Goal: Ask a question: Seek information or help from site administrators or community

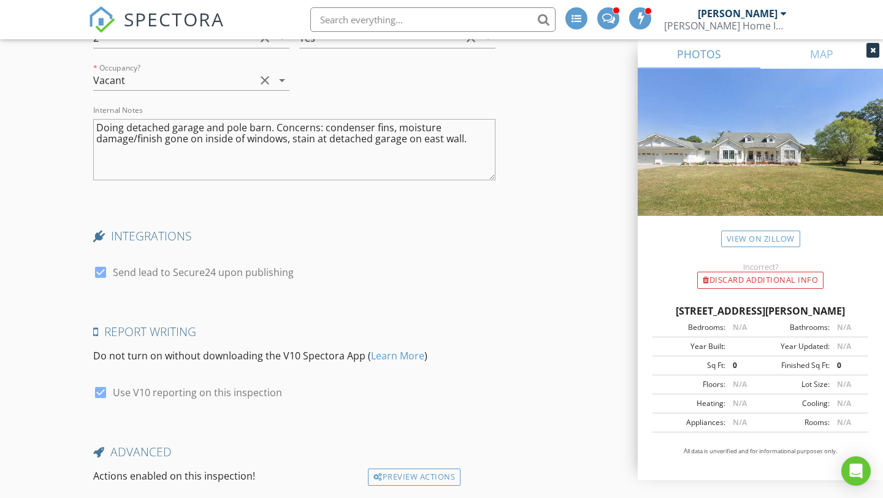
scroll to position [2620, 0]
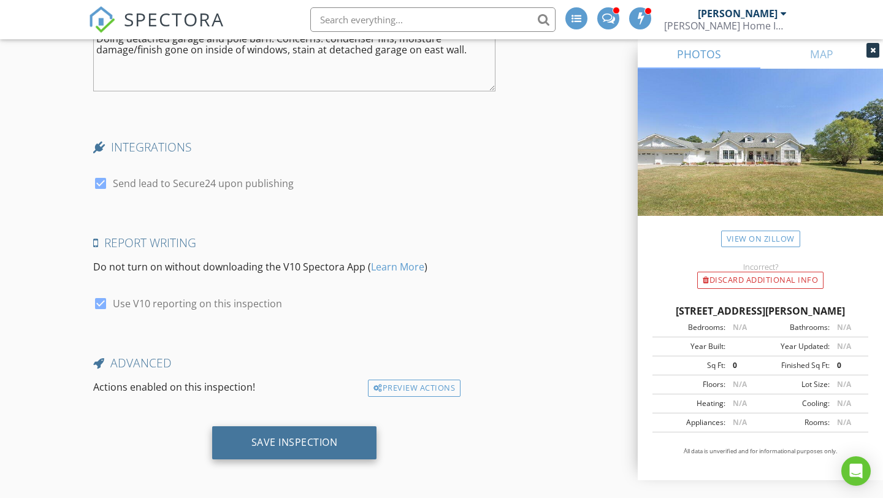
click at [286, 442] on div "Save Inspection" at bounding box center [294, 442] width 86 height 12
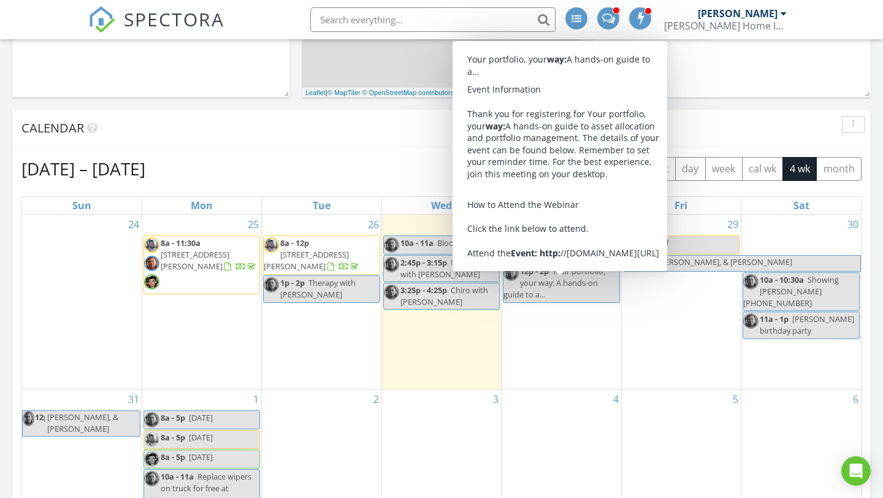
scroll to position [416, 0]
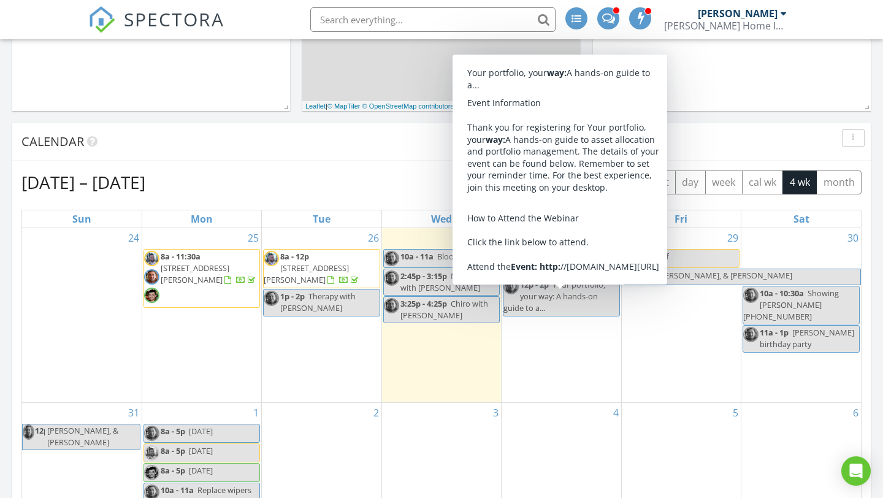
click at [279, 131] on div "Calendar" at bounding box center [441, 141] width 859 height 37
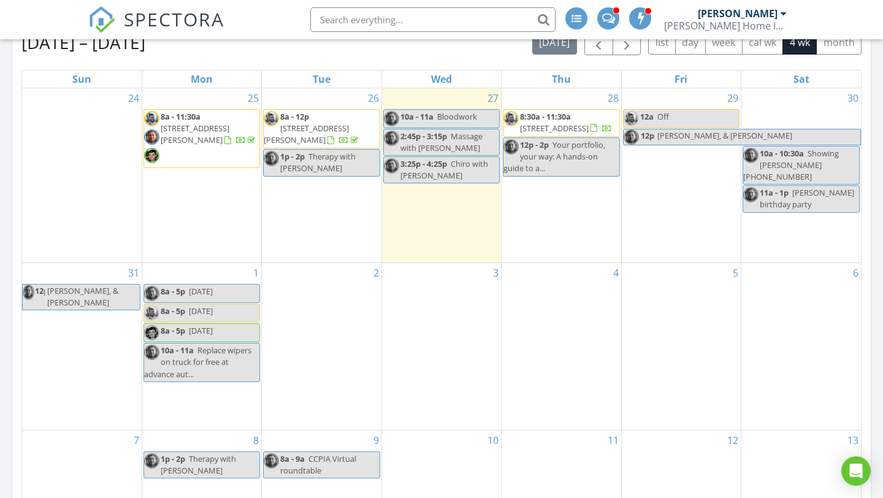
scroll to position [552, 0]
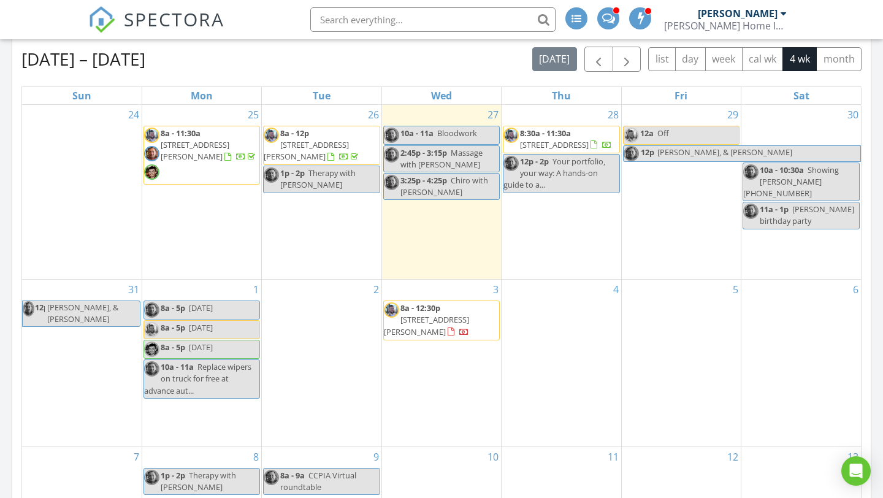
scroll to position [544, 0]
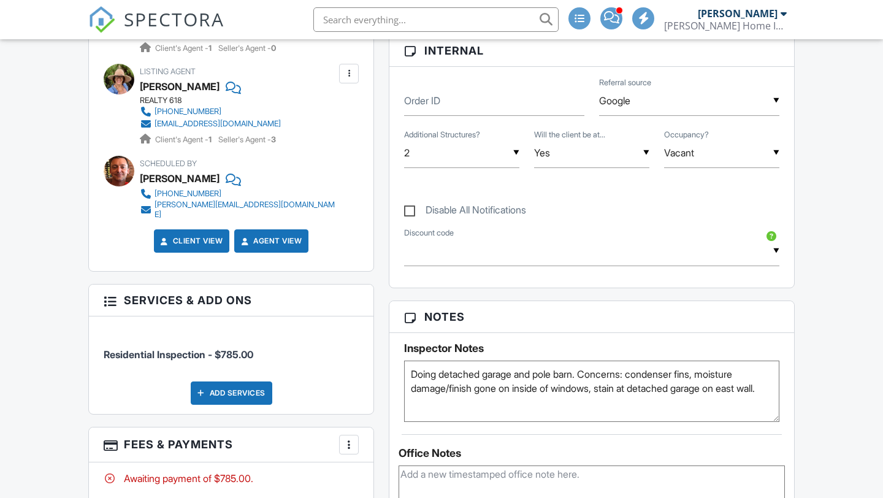
scroll to position [785, 0]
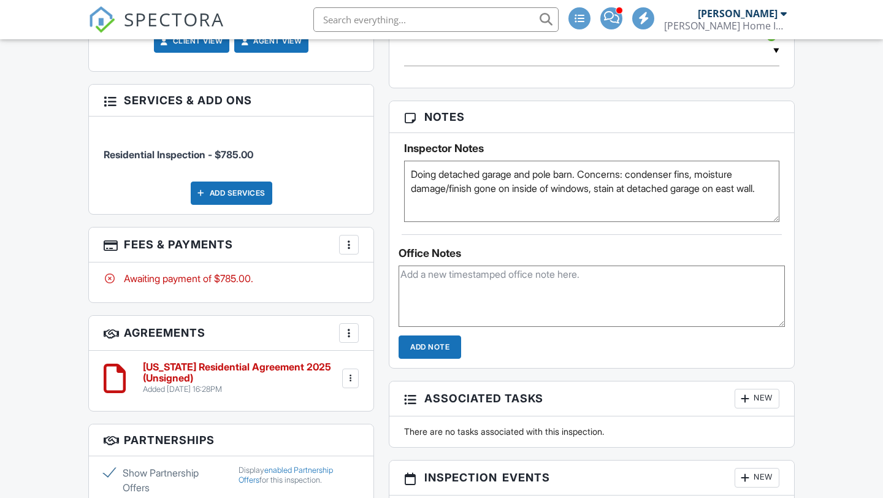
click at [437, 210] on textarea "Doing detached garage and pole barn. Concerns: condenser fins, moisture damage/…" at bounding box center [591, 191] width 375 height 61
type textarea "Doing detached garage and pole barn. Concerns: condenser fins, moisture damage/…"
click at [519, 245] on div "Office Notes Add Note" at bounding box center [591, 296] width 405 height 124
click at [524, 240] on div "Office Notes Add Note" at bounding box center [591, 296] width 405 height 124
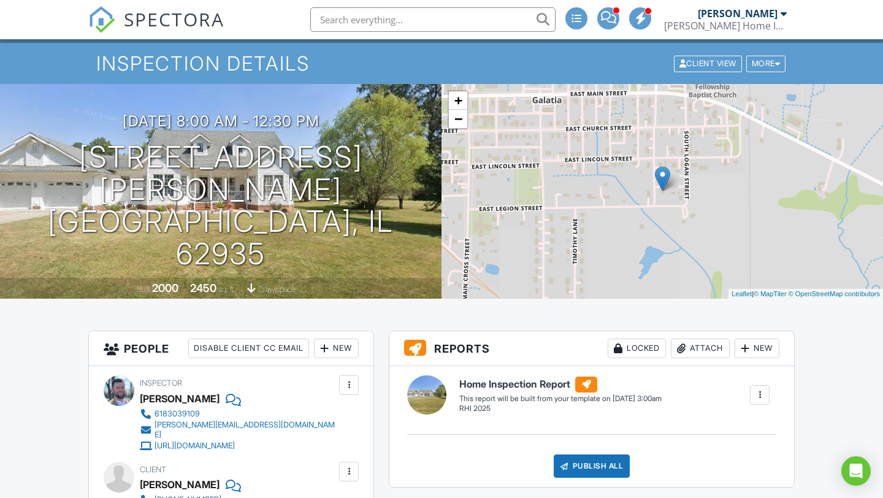
scroll to position [0, 0]
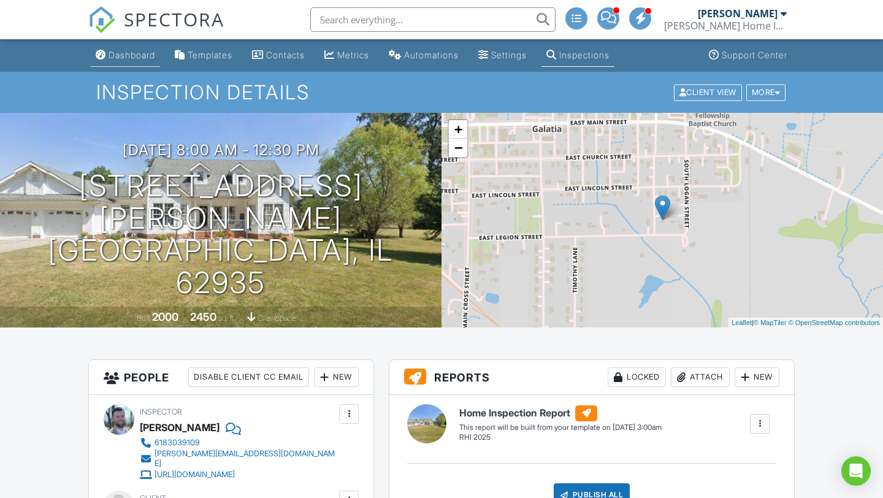
click at [135, 60] on link "Dashboard" at bounding box center [125, 55] width 69 height 23
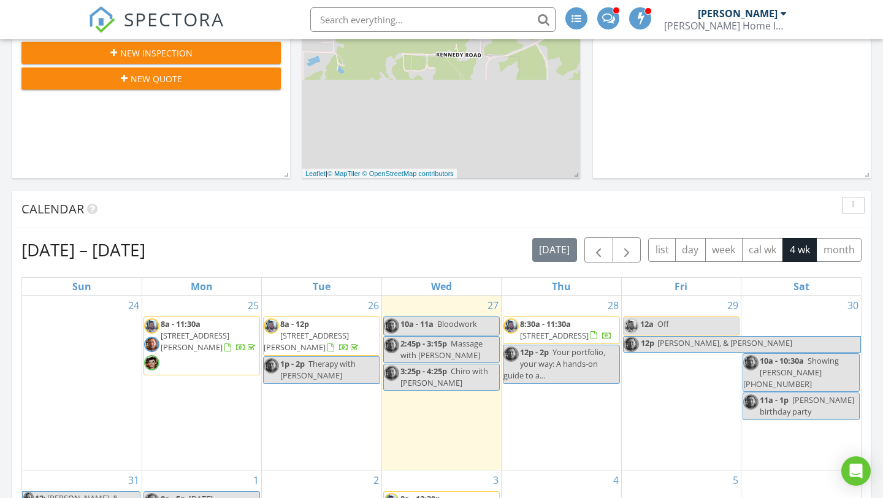
scroll to position [562, 0]
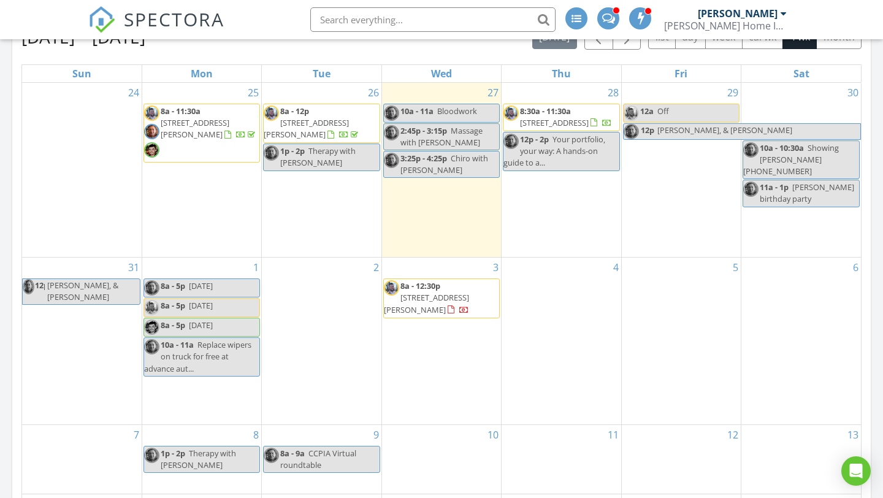
click at [442, 292] on span "[STREET_ADDRESS][PERSON_NAME]" at bounding box center [426, 303] width 85 height 23
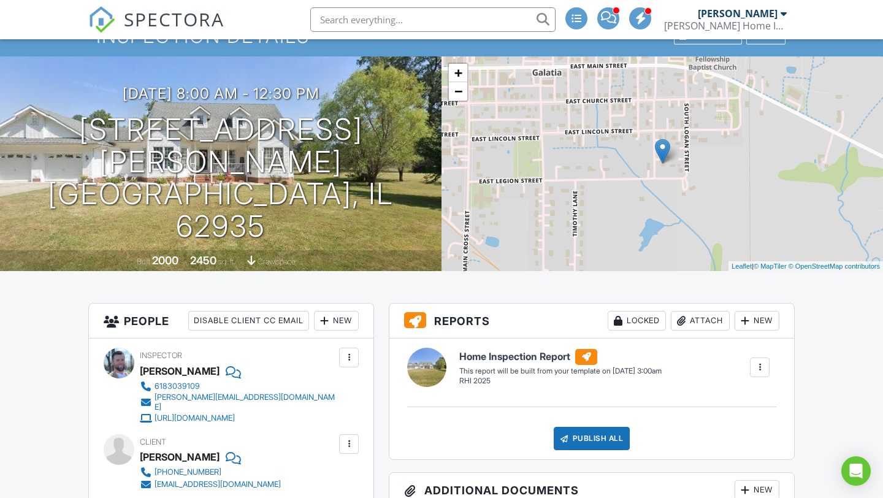
scroll to position [54, 0]
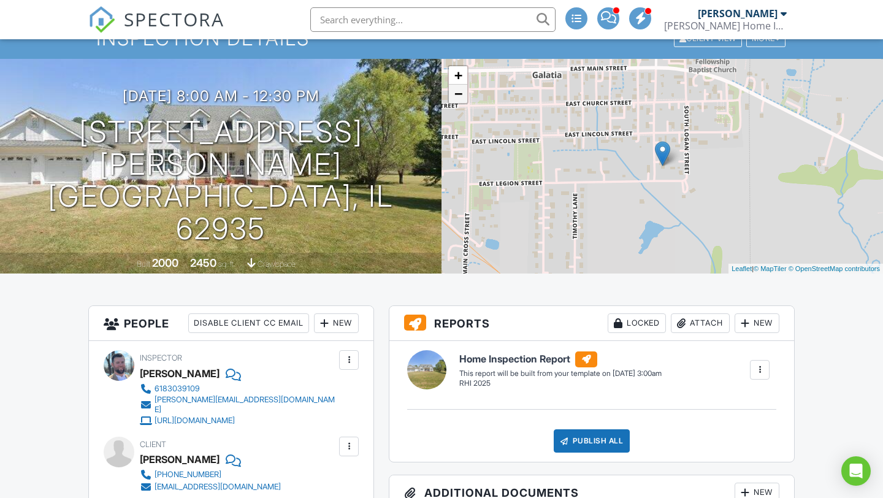
click at [460, 98] on link "−" at bounding box center [458, 94] width 18 height 18
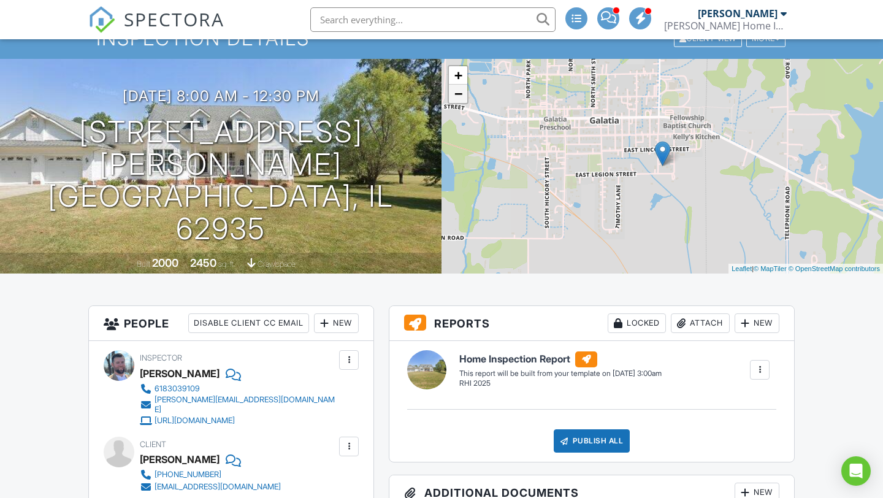
click at [460, 98] on link "−" at bounding box center [458, 94] width 18 height 18
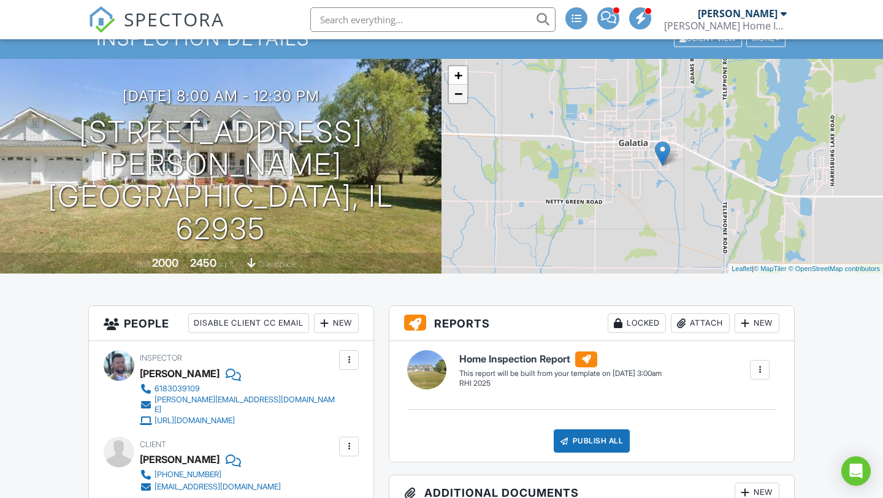
click at [460, 98] on link "−" at bounding box center [458, 94] width 18 height 18
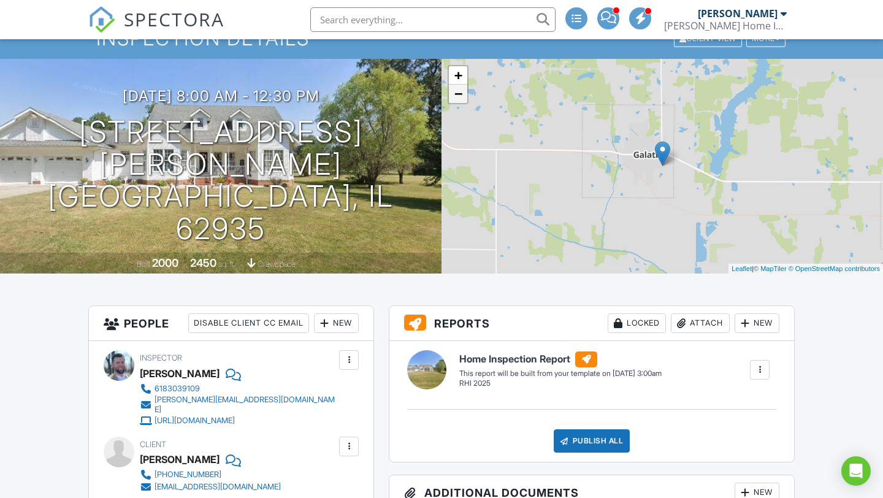
click at [460, 98] on link "−" at bounding box center [458, 94] width 18 height 18
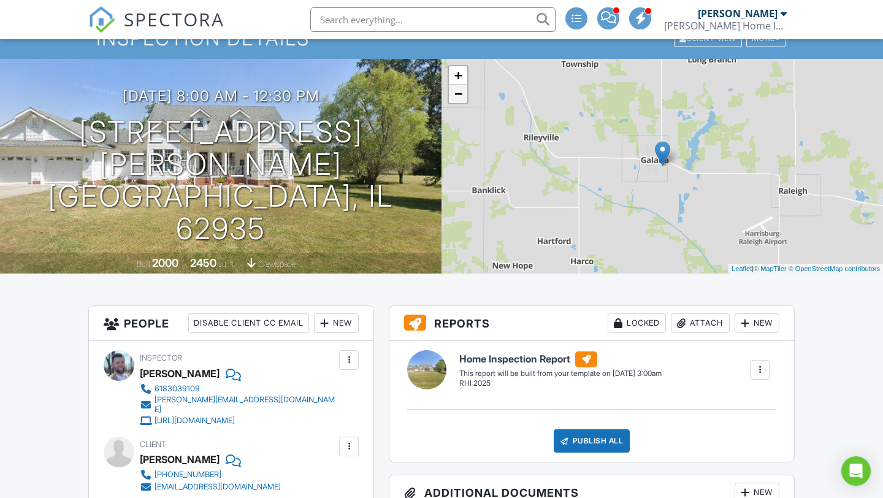
click at [460, 98] on link "−" at bounding box center [458, 94] width 18 height 18
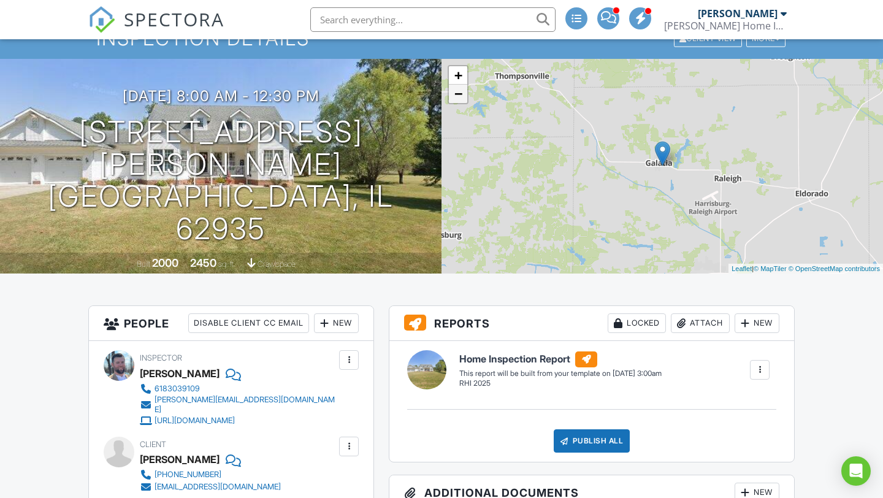
click at [460, 98] on link "−" at bounding box center [458, 94] width 18 height 18
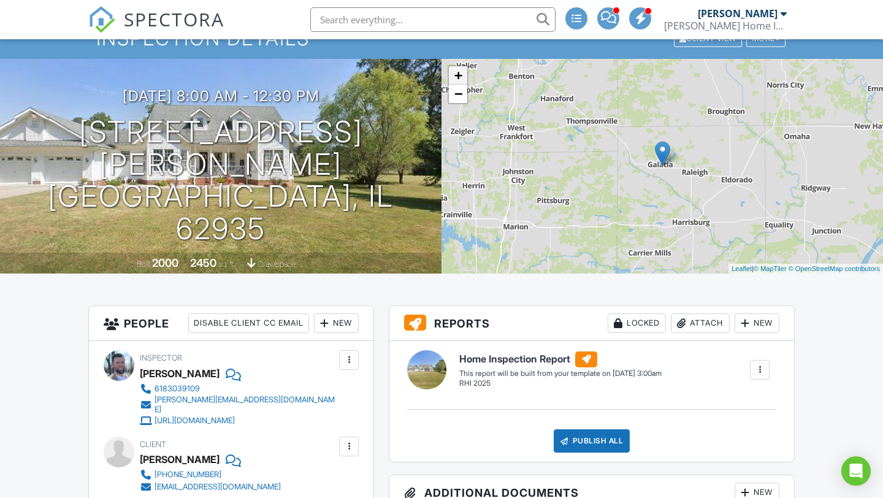
click at [458, 73] on link "+" at bounding box center [458, 75] width 18 height 18
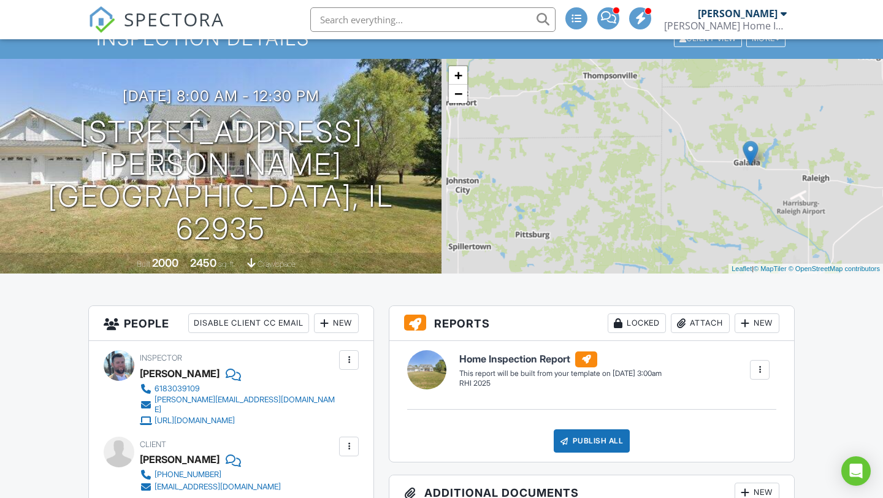
drag, startPoint x: 472, startPoint y: 142, endPoint x: 576, endPoint y: 142, distance: 104.3
click at [576, 142] on div "+ − Leaflet | © MapTiler © OpenStreetMap contributors" at bounding box center [663, 166] width 442 height 215
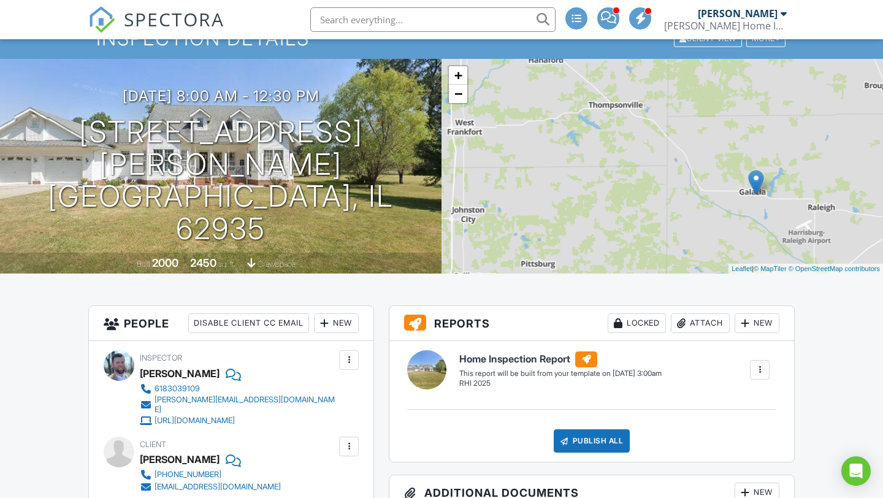
drag, startPoint x: 502, startPoint y: 155, endPoint x: 494, endPoint y: 187, distance: 33.3
click at [494, 187] on div "+ − Leaflet | © MapTiler © OpenStreetMap contributors" at bounding box center [663, 166] width 442 height 215
click at [458, 72] on link "+" at bounding box center [458, 75] width 18 height 18
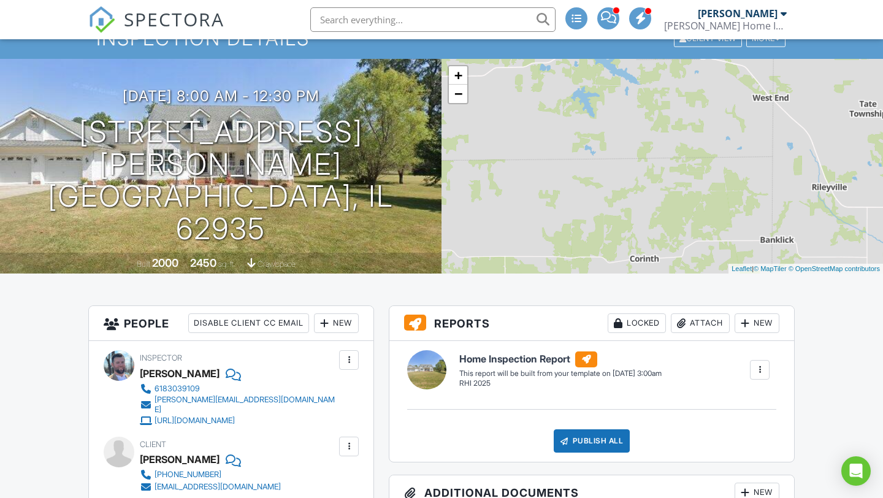
drag, startPoint x: 519, startPoint y: 169, endPoint x: 618, endPoint y: 163, distance: 98.9
click at [618, 163] on div "+ − Leaflet | © MapTiler © OpenStreetMap contributors" at bounding box center [663, 166] width 442 height 215
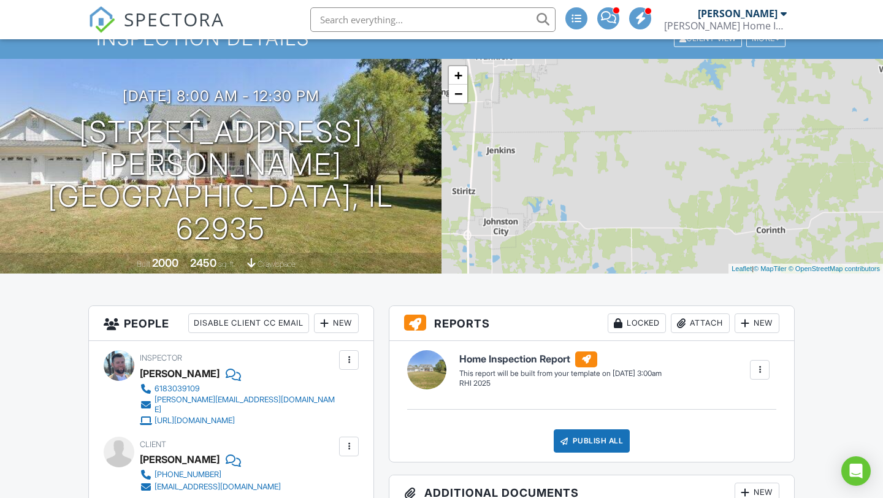
drag, startPoint x: 548, startPoint y: 175, endPoint x: 683, endPoint y: 145, distance: 139.0
click at [683, 145] on div "+ − Leaflet | © MapTiler © OpenStreetMap contributors" at bounding box center [663, 166] width 442 height 215
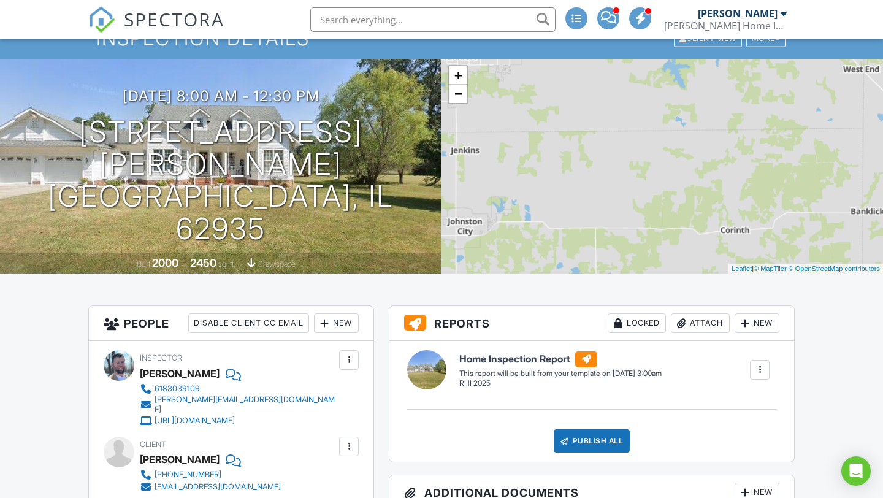
drag, startPoint x: 749, startPoint y: 167, endPoint x: 597, endPoint y: 171, distance: 152.7
click at [600, 171] on div "+ − Leaflet | © MapTiler © OpenStreetMap contributors" at bounding box center [663, 166] width 442 height 215
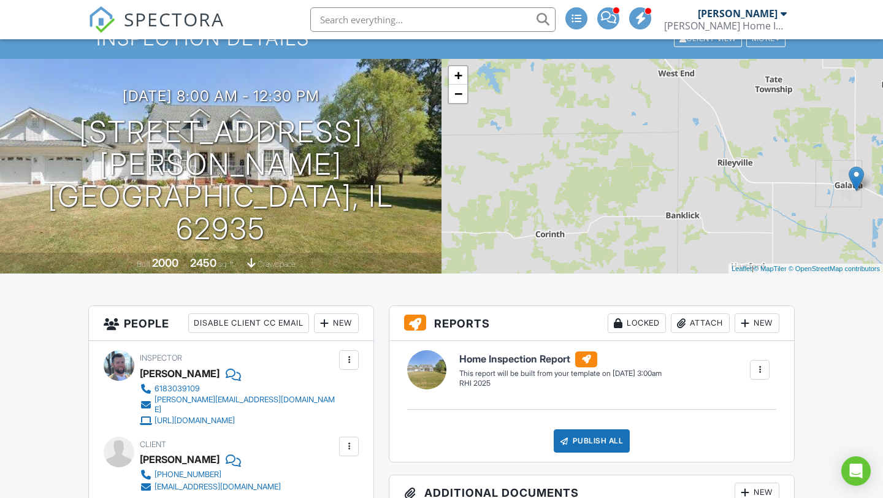
drag, startPoint x: 668, startPoint y: 191, endPoint x: 531, endPoint y: 189, distance: 137.4
click at [533, 189] on div "+ − Leaflet | © MapTiler © OpenStreetMap contributors" at bounding box center [663, 166] width 442 height 215
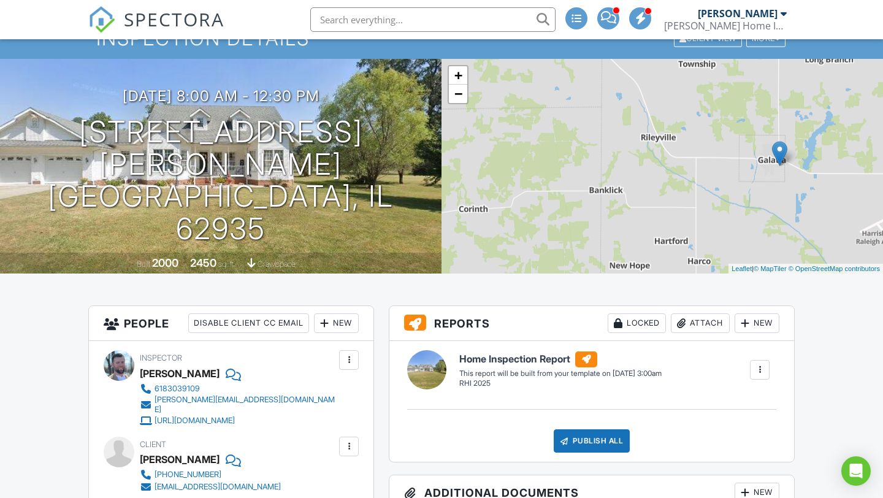
drag, startPoint x: 762, startPoint y: 179, endPoint x: 757, endPoint y: 153, distance: 26.8
click at [757, 153] on div "+ − Leaflet | © MapTiler © OpenStreetMap contributors" at bounding box center [663, 166] width 442 height 215
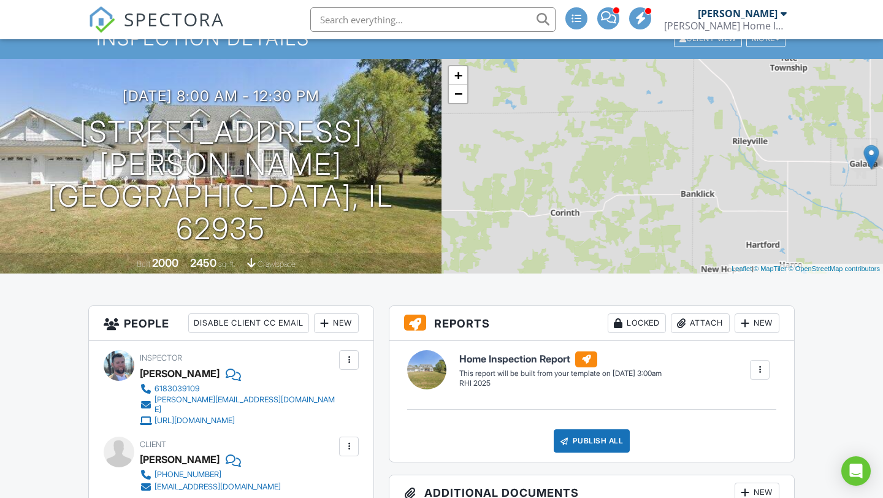
drag, startPoint x: 621, startPoint y: 167, endPoint x: 719, endPoint y: 171, distance: 98.2
click at [719, 171] on div "+ − Leaflet | © MapTiler © OpenStreetMap contributors" at bounding box center [663, 166] width 442 height 215
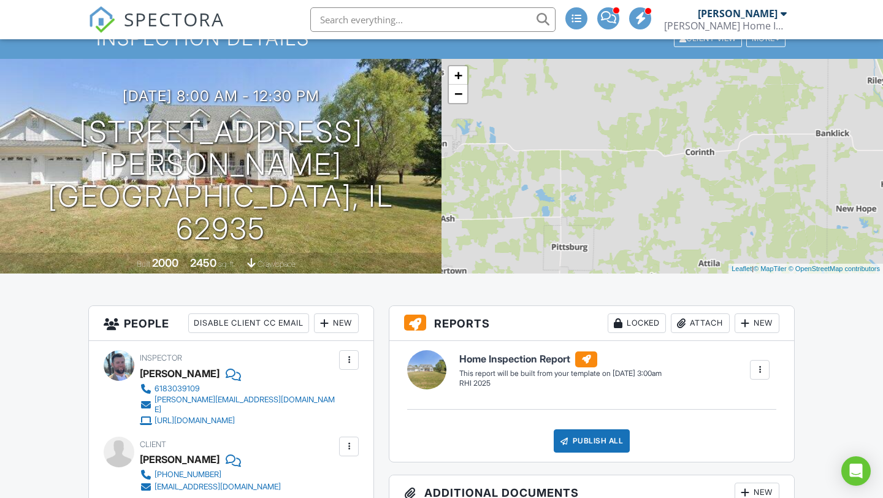
drag, startPoint x: 629, startPoint y: 196, endPoint x: 768, endPoint y: 135, distance: 152.1
click at [768, 135] on div "+ − Leaflet | © MapTiler © OpenStreetMap contributors" at bounding box center [663, 166] width 442 height 215
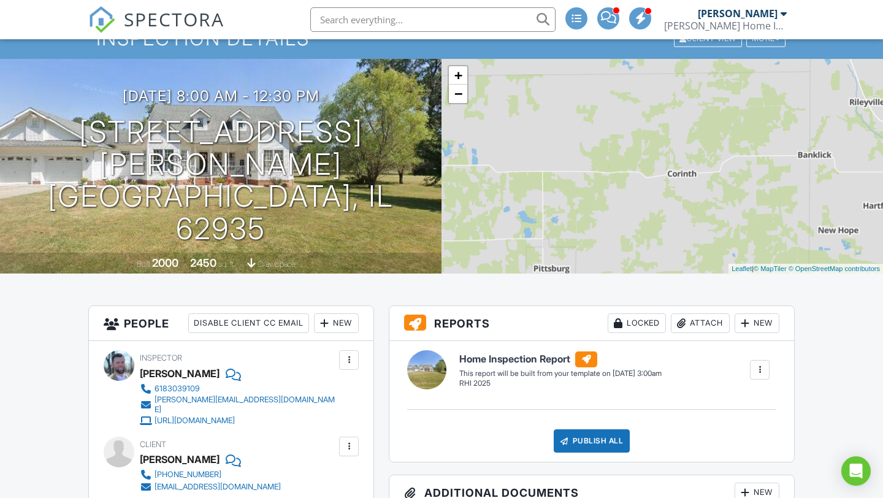
drag, startPoint x: 671, startPoint y: 149, endPoint x: 659, endPoint y: 170, distance: 24.4
click at [659, 170] on div "+ − Leaflet | © MapTiler © OpenStreetMap contributors" at bounding box center [663, 166] width 442 height 215
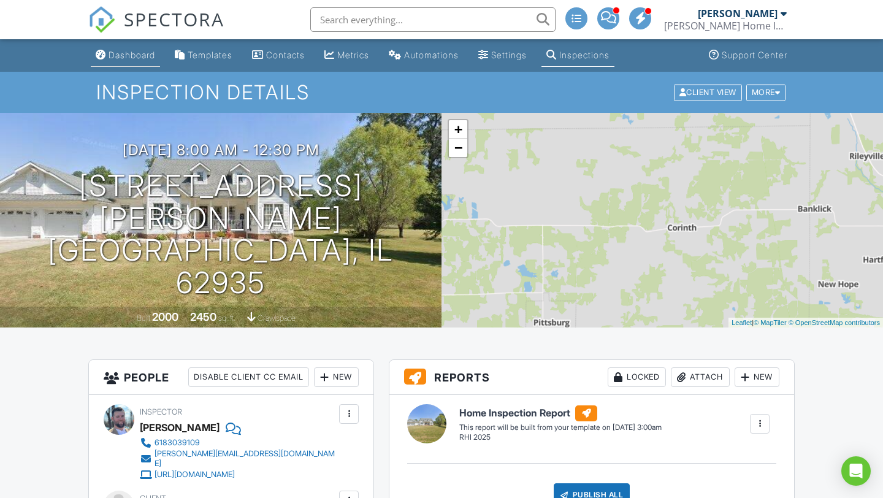
click at [136, 56] on div "Dashboard" at bounding box center [132, 55] width 47 height 10
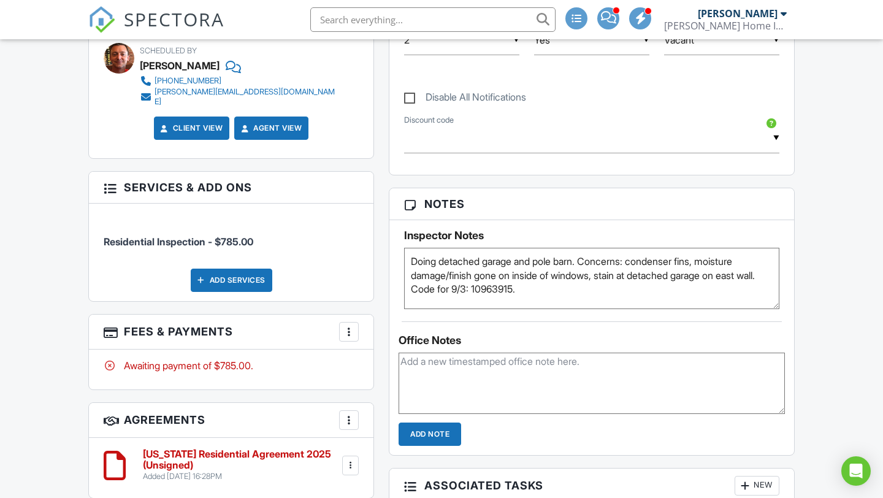
scroll to position [705, 0]
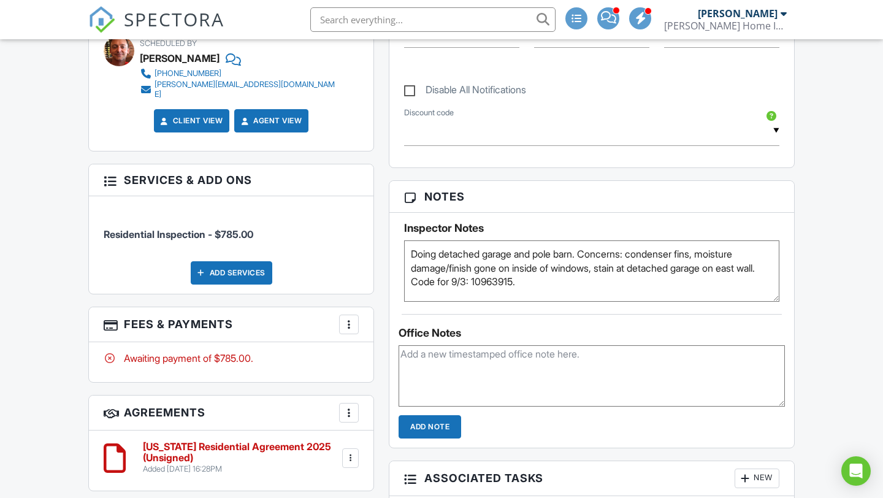
click at [540, 295] on textarea "Doing detached garage and pole barn. Concerns: condenser fins, moisture damage/…" at bounding box center [591, 270] width 375 height 61
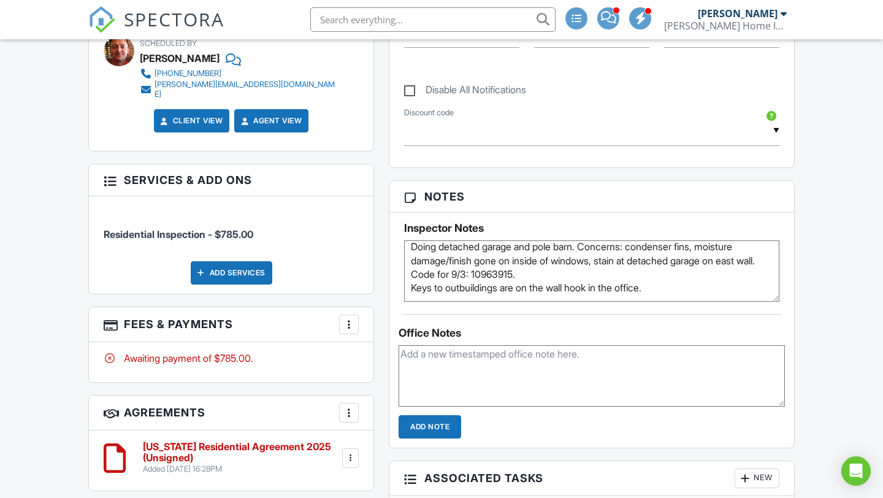
scroll to position [21, 0]
click at [410, 291] on textarea "Doing detached garage and pole barn. Concerns: condenser fins, moisture damage/…" at bounding box center [591, 270] width 375 height 61
click at [703, 291] on textarea "Doing detached garage and pole barn. Concerns: condenser fins, moisture damage/…" at bounding box center [591, 270] width 375 height 61
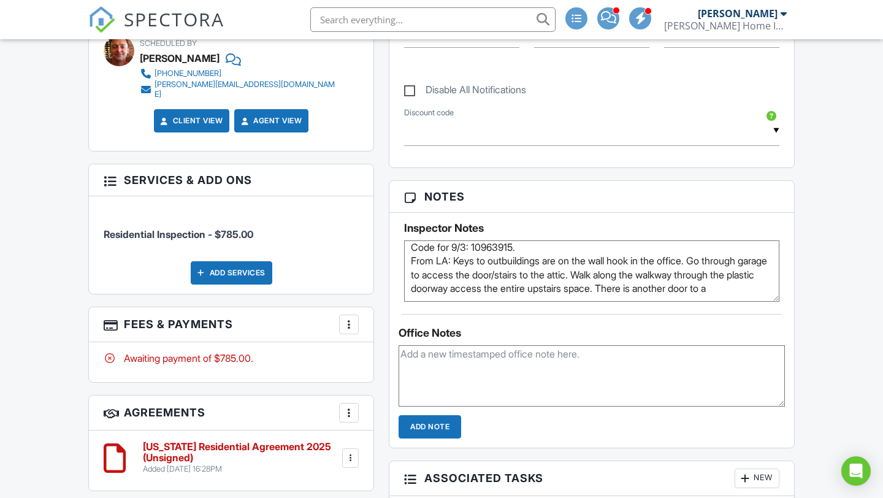
scroll to position [55, 0]
type textarea "Doing detached garage and pole barn. Concerns: condenser fins, moisture damage/…"
click at [644, 396] on textarea at bounding box center [592, 375] width 386 height 61
click at [594, 321] on div "Office Notes Add Note" at bounding box center [591, 376] width 405 height 124
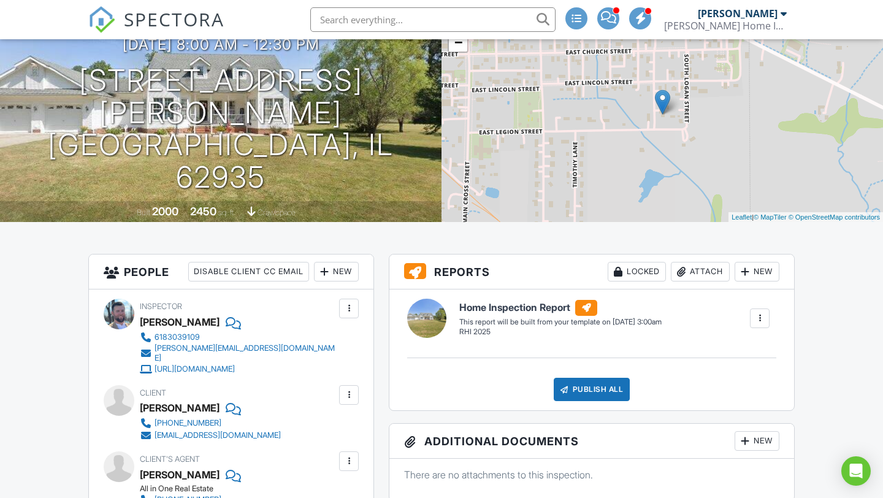
scroll to position [0, 0]
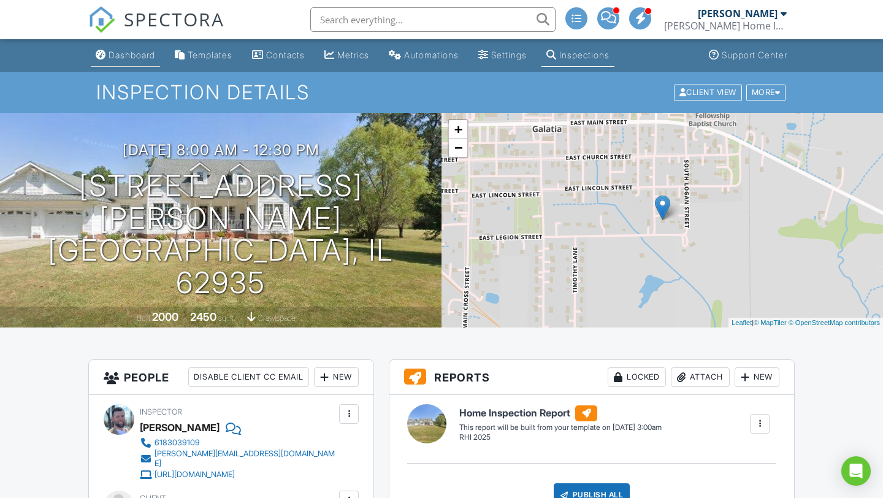
click at [131, 56] on div "Dashboard" at bounding box center [132, 55] width 47 height 10
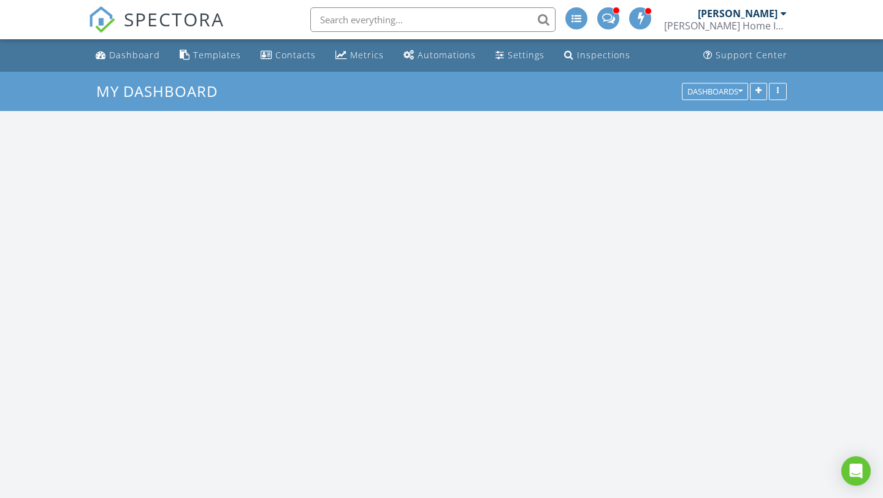
scroll to position [1117, 884]
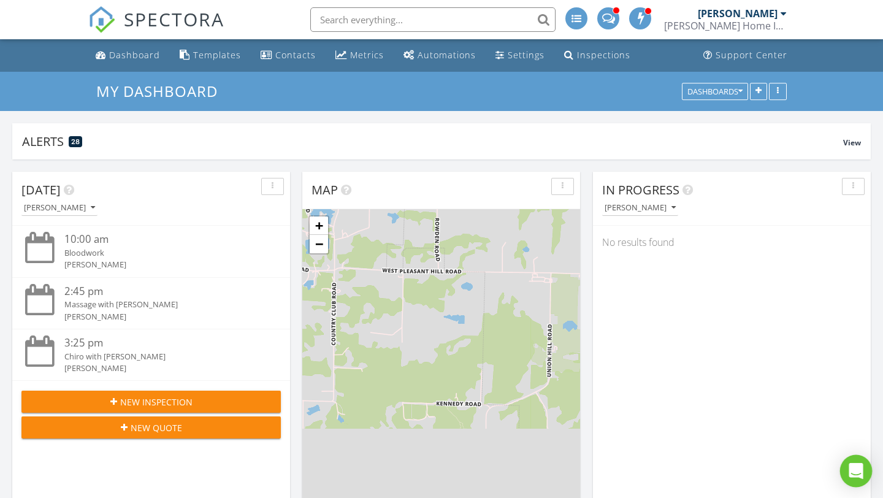
click at [858, 471] on icon "Open Intercom Messenger" at bounding box center [856, 471] width 14 height 16
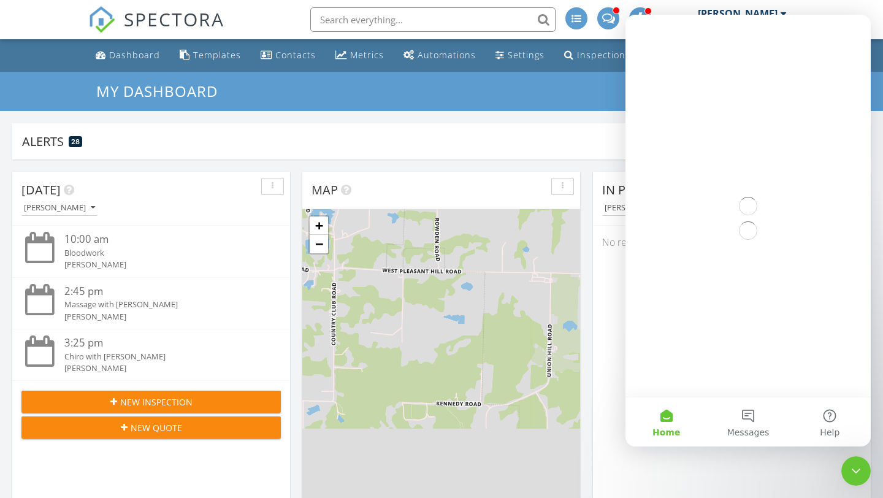
scroll to position [0, 0]
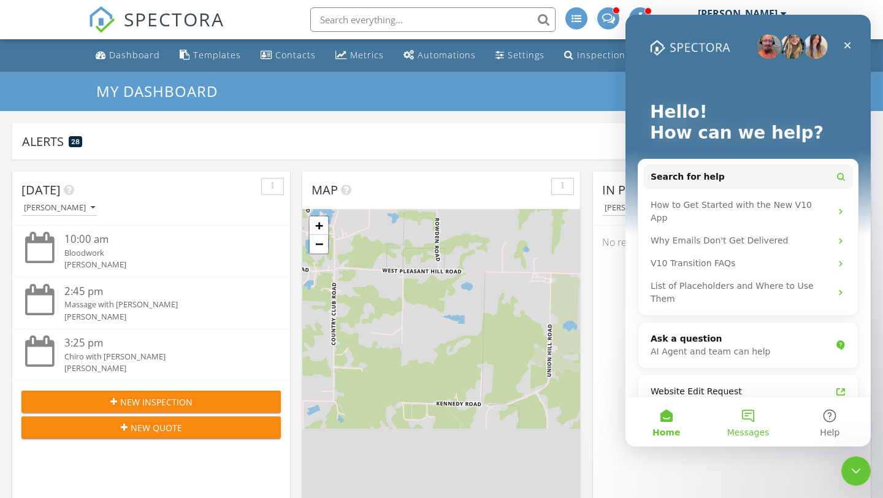
click at [748, 421] on button "Messages" at bounding box center [748, 421] width 82 height 49
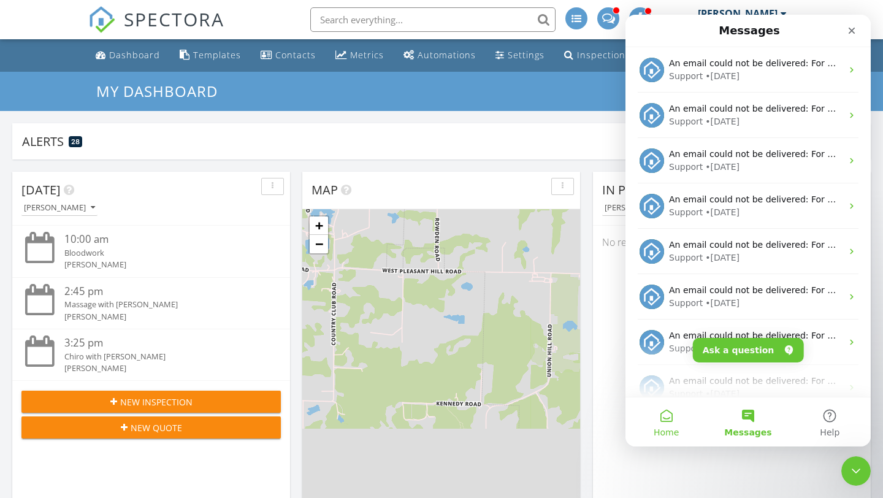
click at [669, 418] on button "Home" at bounding box center [667, 421] width 82 height 49
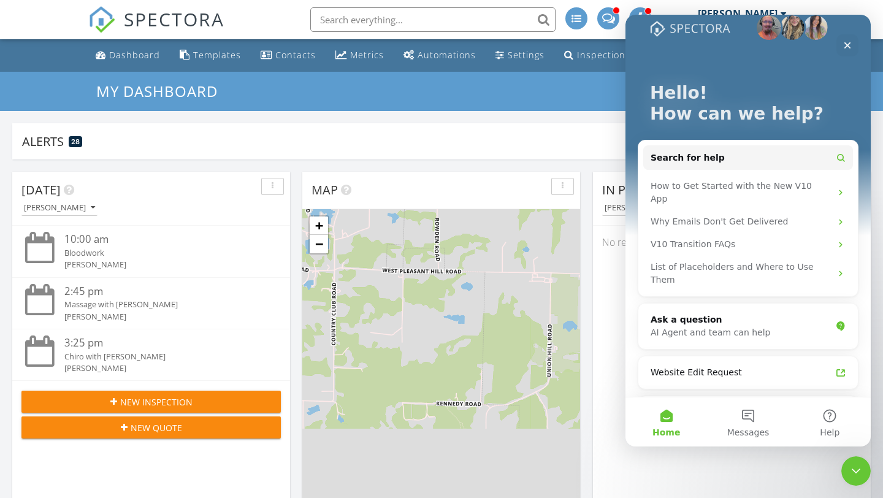
scroll to position [18, 0]
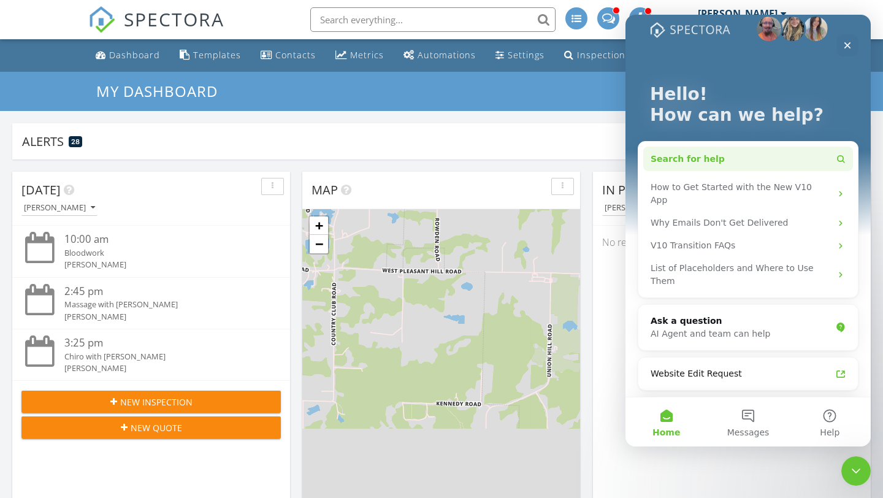
click at [699, 154] on span "Search for help" at bounding box center [688, 159] width 74 height 13
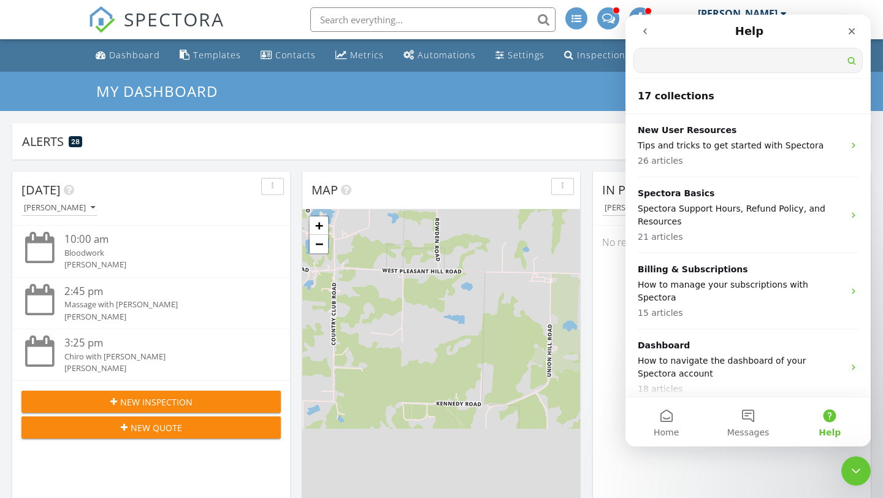
scroll to position [0, 0]
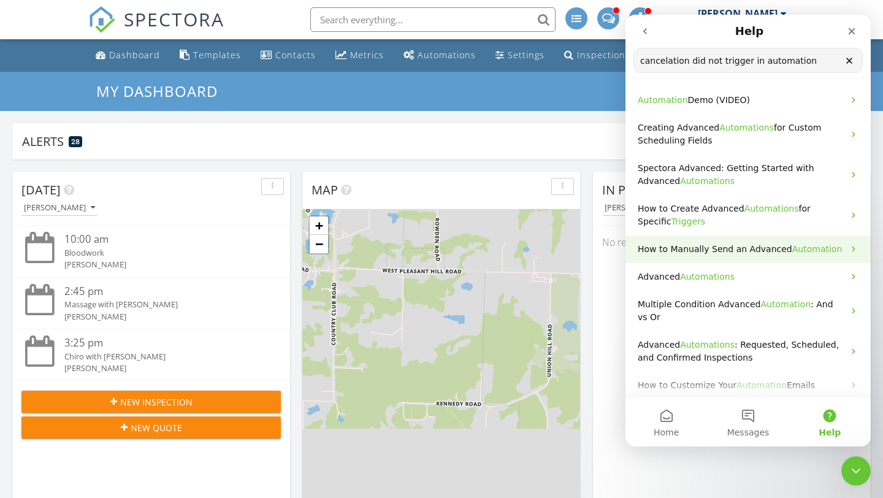
type input "cancelation did not trigger in automation"
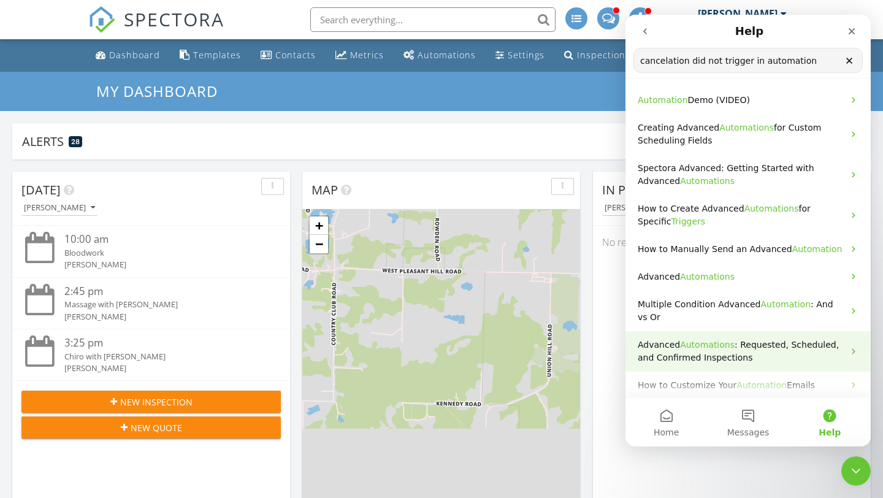
scroll to position [17, 0]
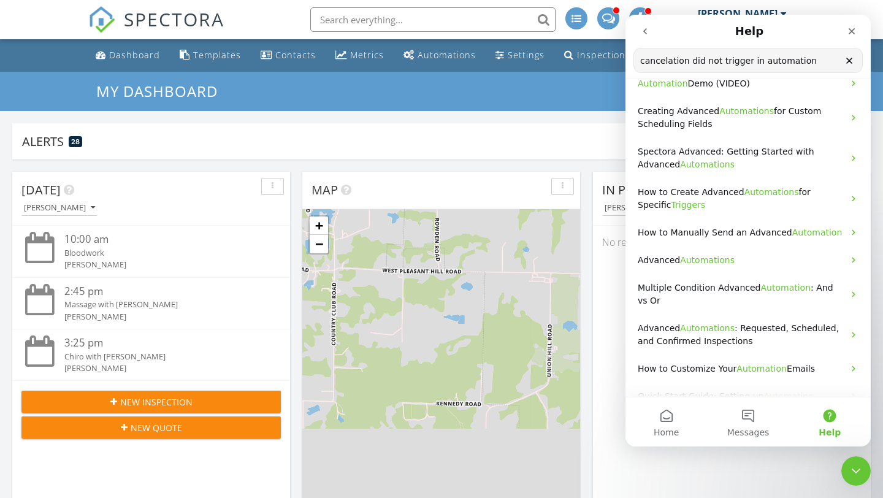
click at [832, 420] on button "Help" at bounding box center [830, 421] width 82 height 49
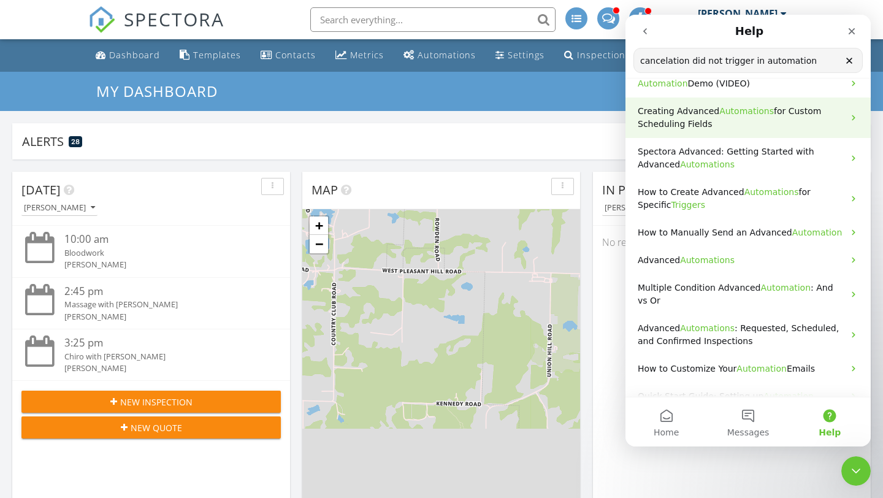
click at [733, 108] on span "Automations" at bounding box center [746, 111] width 55 height 10
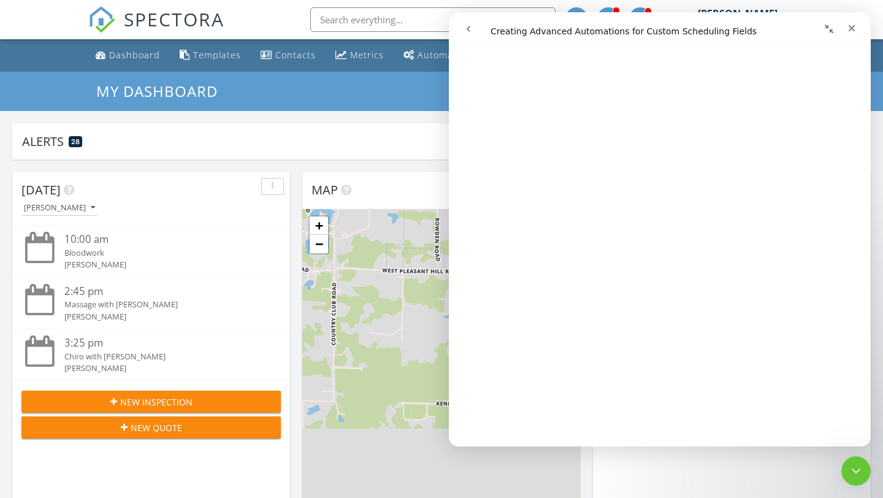
scroll to position [0, 0]
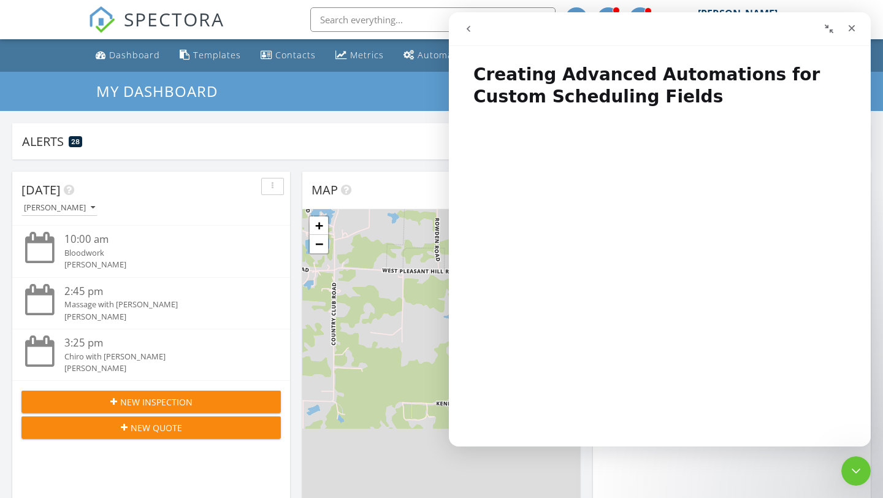
click at [467, 31] on icon "go back" at bounding box center [469, 29] width 10 height 10
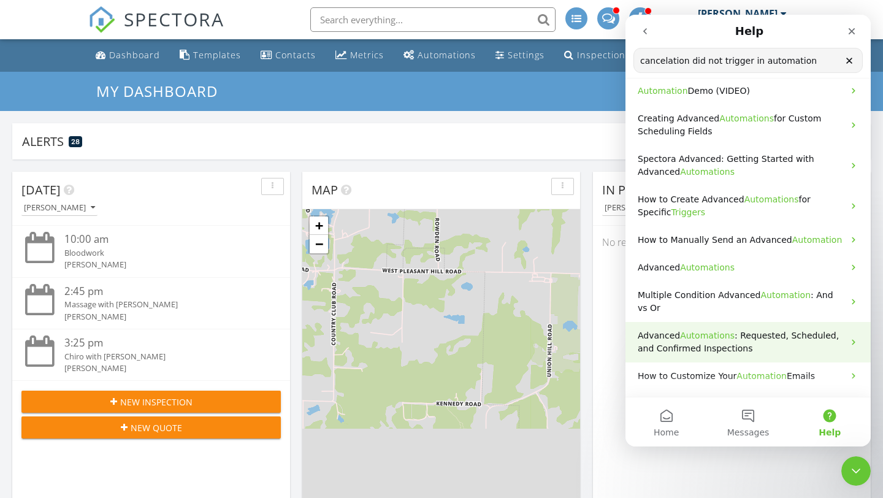
scroll to position [10, 0]
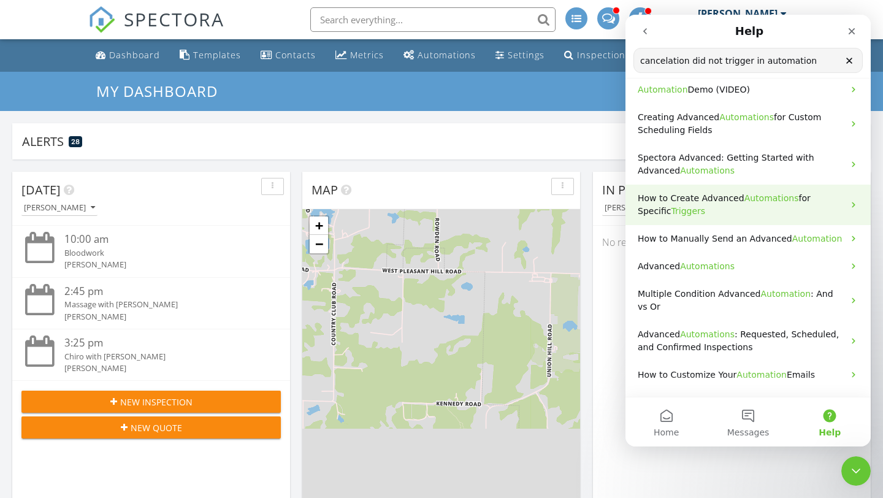
click at [756, 201] on span "Automations" at bounding box center [772, 198] width 55 height 10
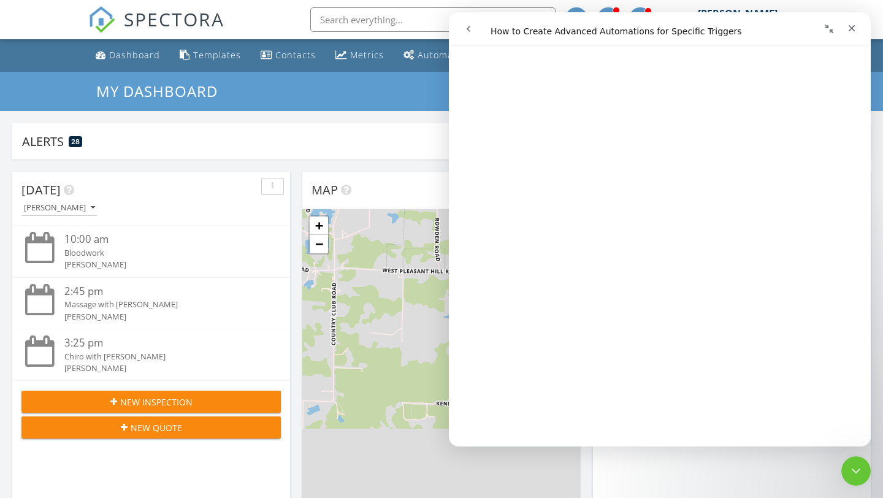
scroll to position [2191, 0]
click at [660, 431] on link "Open in help center" at bounding box center [660, 428] width 98 height 10
click at [856, 26] on icon "Close" at bounding box center [852, 28] width 10 height 10
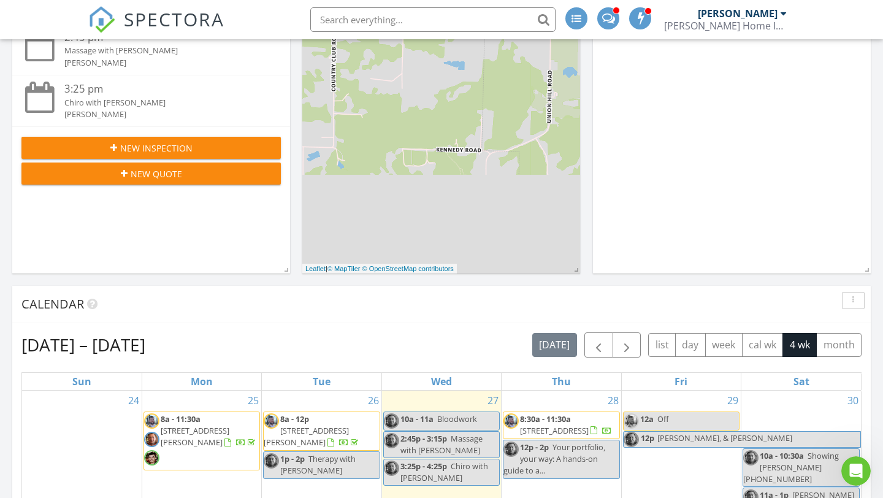
scroll to position [0, 0]
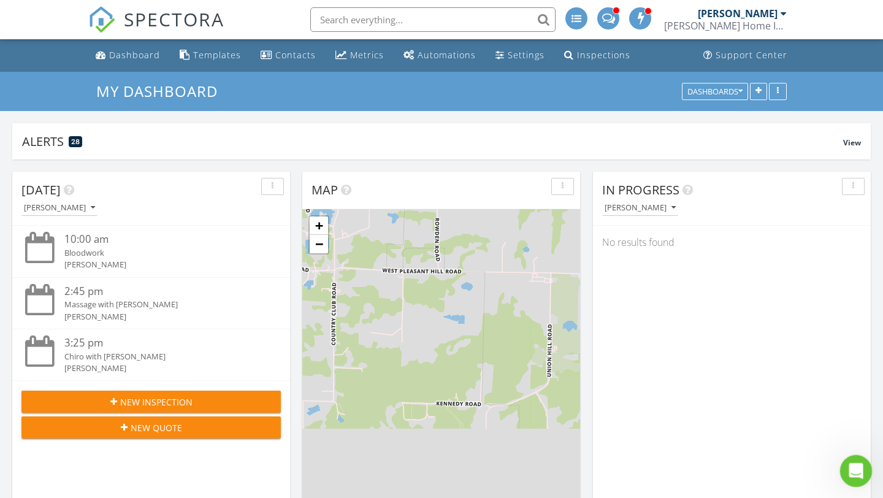
click at [849, 461] on div "Open Intercom Messenger" at bounding box center [854, 469] width 40 height 40
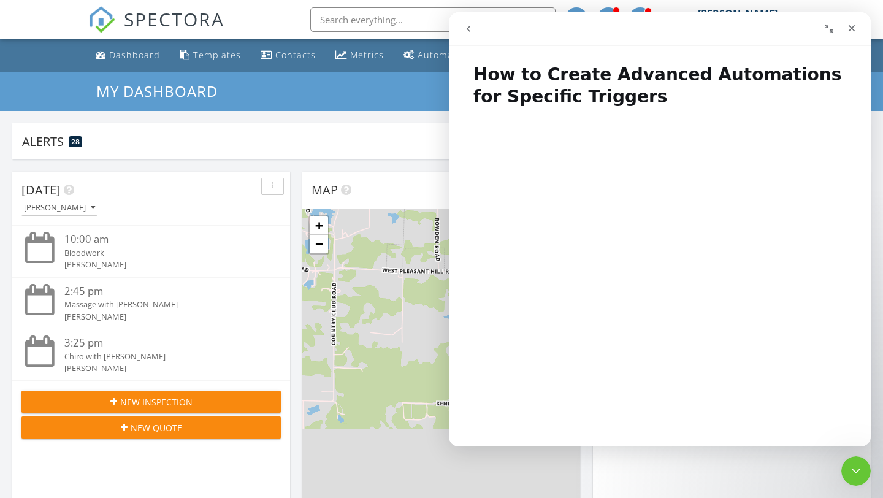
scroll to position [1, 0]
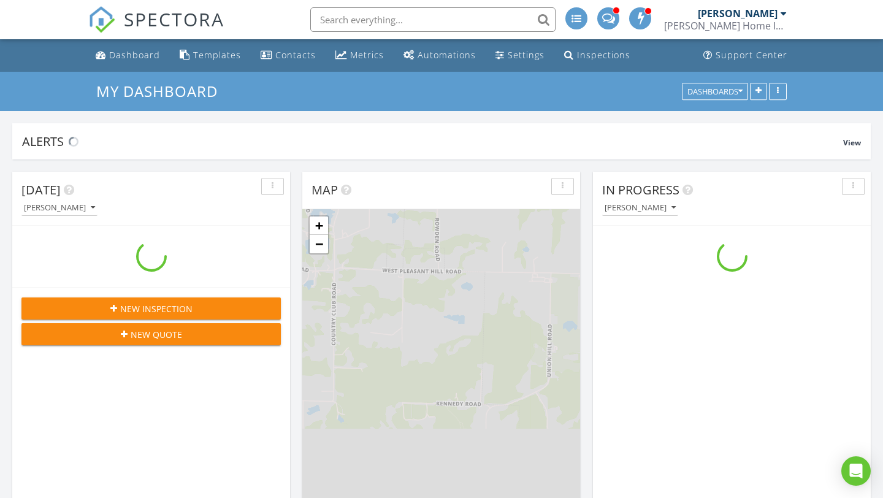
scroll to position [1117, 884]
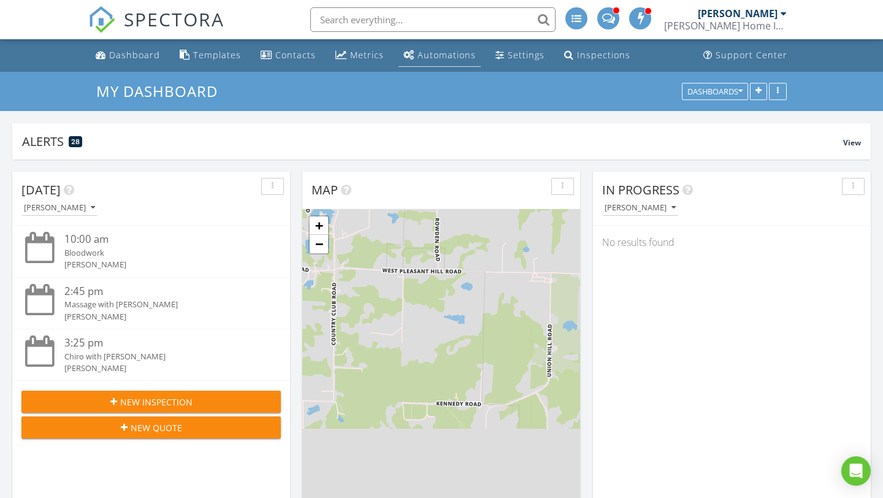
click at [441, 59] on div "Automations" at bounding box center [447, 55] width 58 height 12
